Goal: Information Seeking & Learning: Learn about a topic

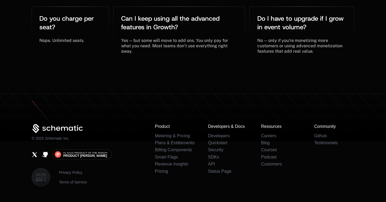
scroll to position [1248, 0]
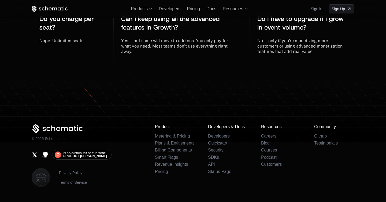
click at [56, 124] on div "© 2025 Schematic Inc." at bounding box center [89, 132] width 115 height 17
click at [56, 136] on p "© 2025 Schematic Inc." at bounding box center [51, 138] width 38 height 5
copy div "© 2025 Schematic Inc."
